Goal: Navigation & Orientation: Find specific page/section

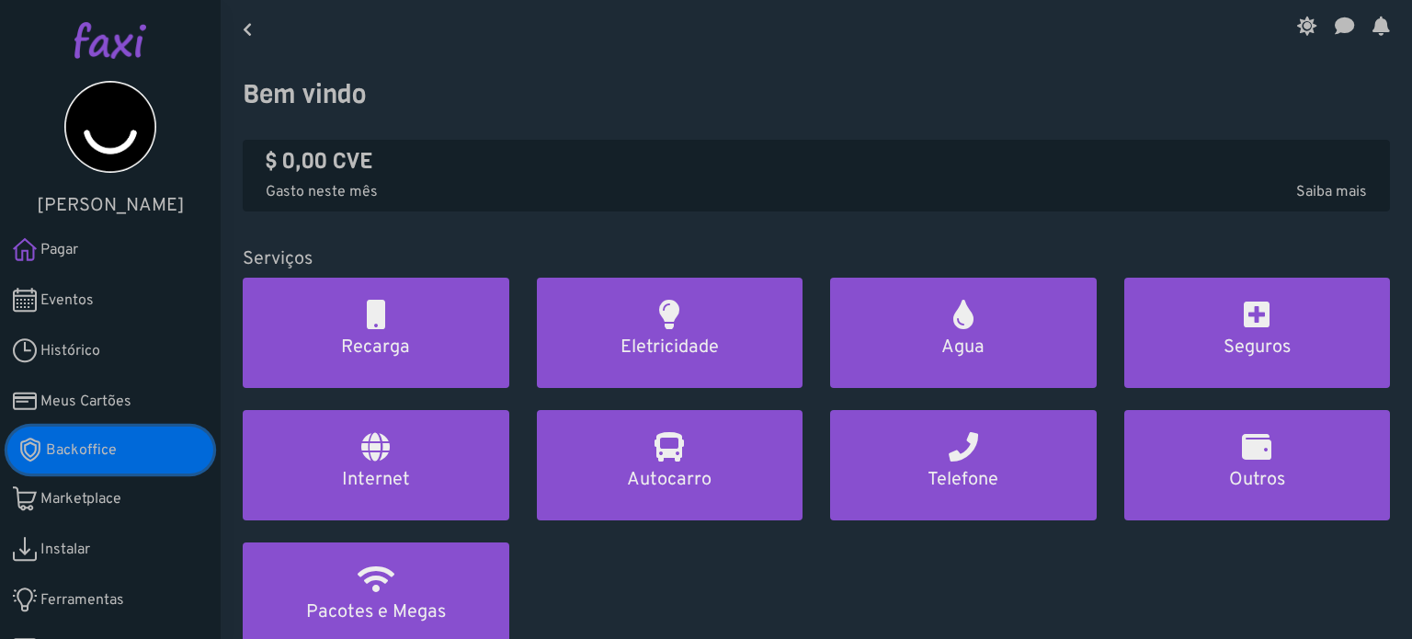
click at [110, 435] on link "Backoffice" at bounding box center [110, 450] width 206 height 47
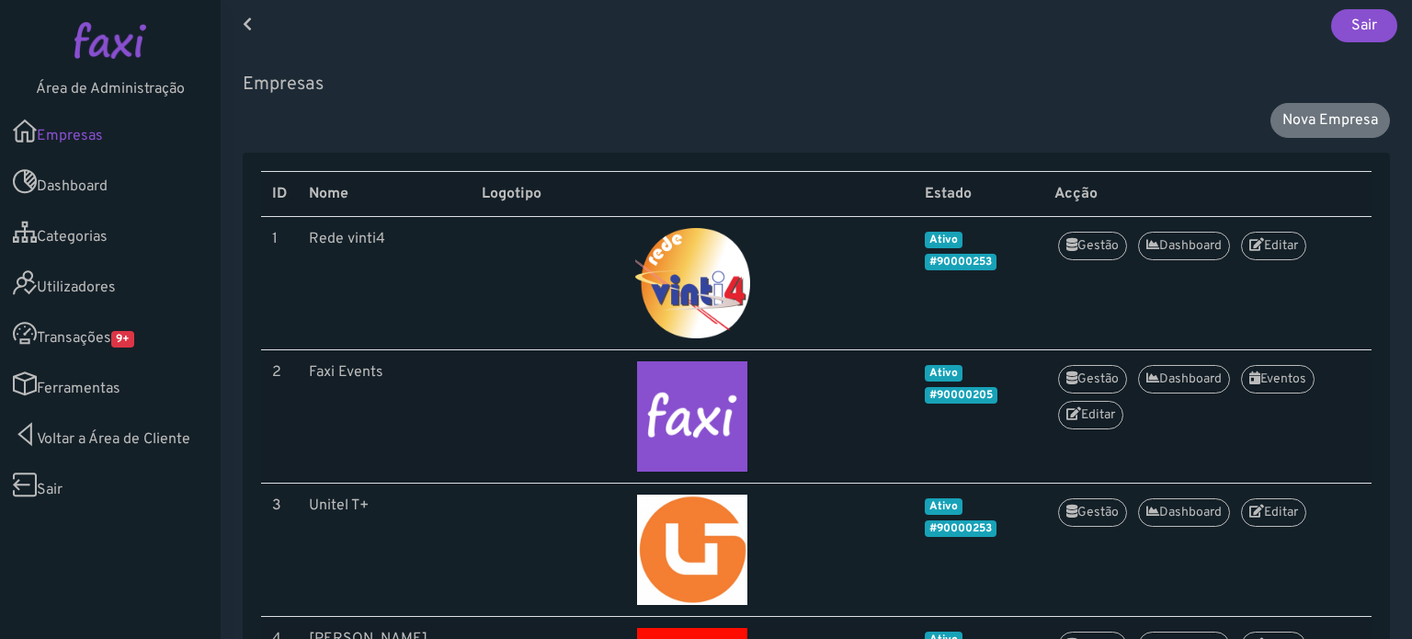
click at [158, 326] on link "Transações 9+" at bounding box center [110, 333] width 221 height 51
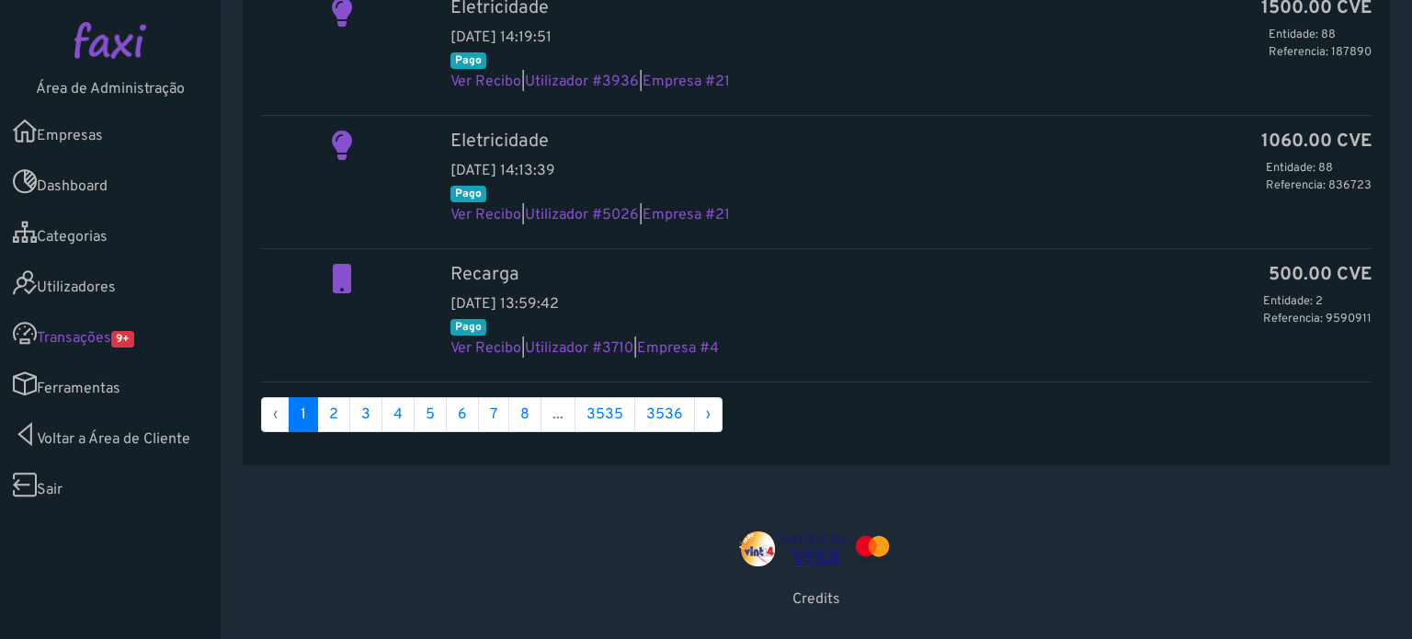
scroll to position [1846, 0]
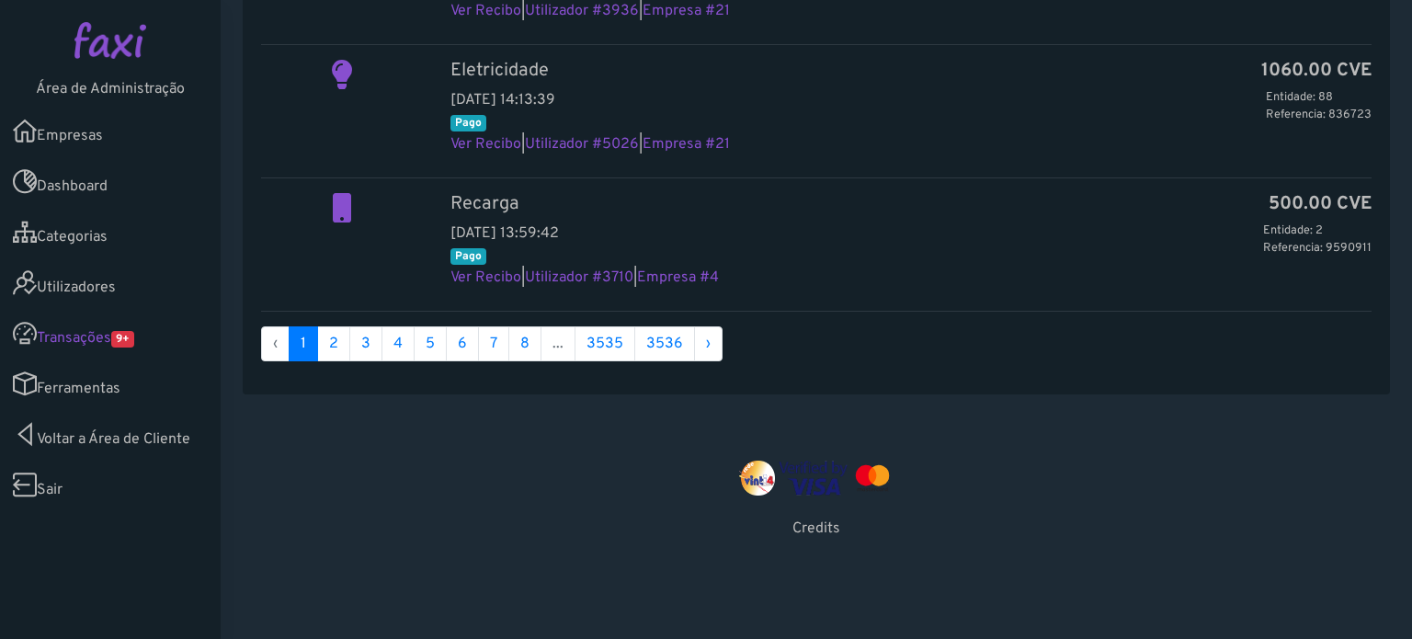
click at [108, 155] on link "Empresas" at bounding box center [110, 131] width 221 height 51
